Goal: Find contact information: Find contact information

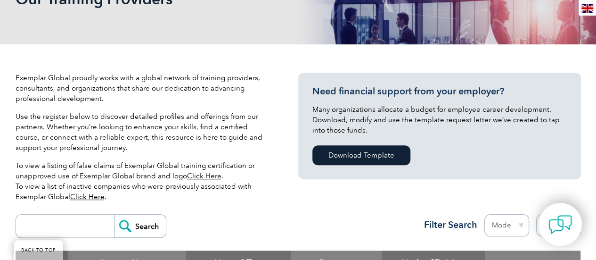
scroll to position [175, 0]
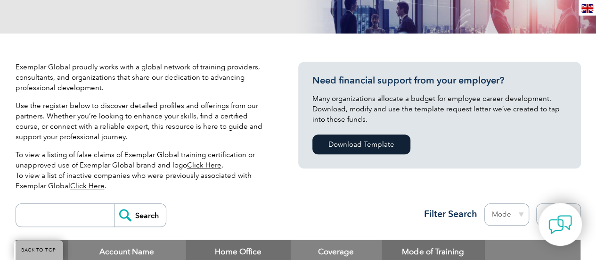
click at [65, 218] on input "search" at bounding box center [67, 215] width 93 height 23
type input "bilal"
click at [114, 204] on input "Search" at bounding box center [140, 215] width 52 height 23
click at [120, 217] on input "Search" at bounding box center [140, 215] width 52 height 23
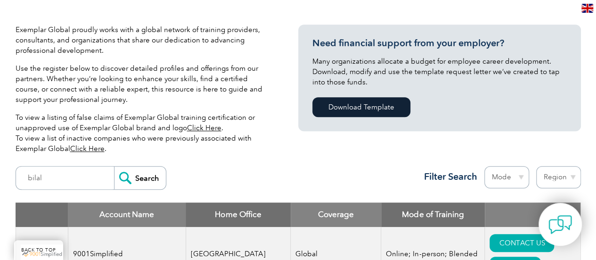
scroll to position [227, 0]
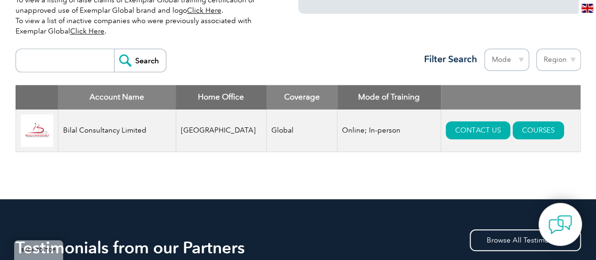
scroll to position [330, 0]
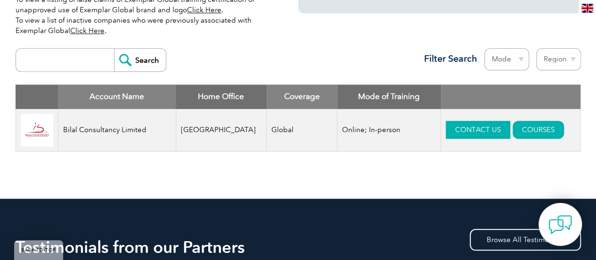
click at [470, 127] on link "CONTACT US" at bounding box center [478, 130] width 65 height 18
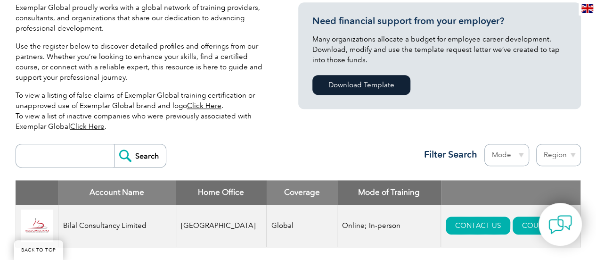
scroll to position [236, 0]
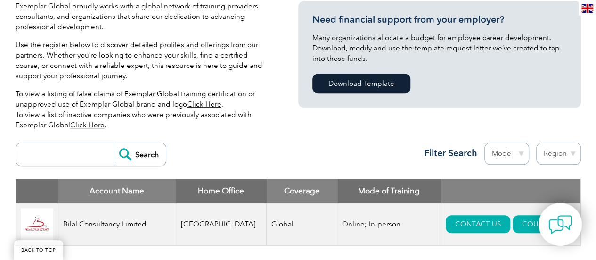
click at [202, 106] on link "Click Here" at bounding box center [204, 104] width 34 height 8
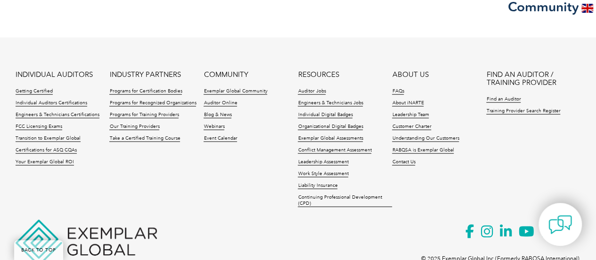
scroll to position [4597, 0]
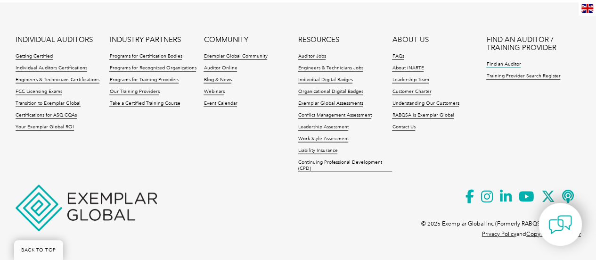
click at [502, 66] on link "Find an Auditor" at bounding box center [503, 64] width 34 height 7
